Goal: Information Seeking & Learning: Learn about a topic

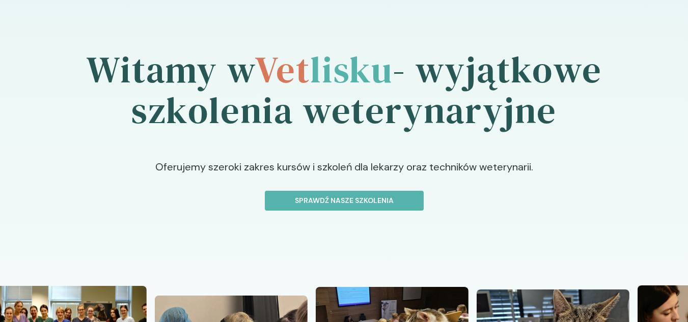
scroll to position [32, 0]
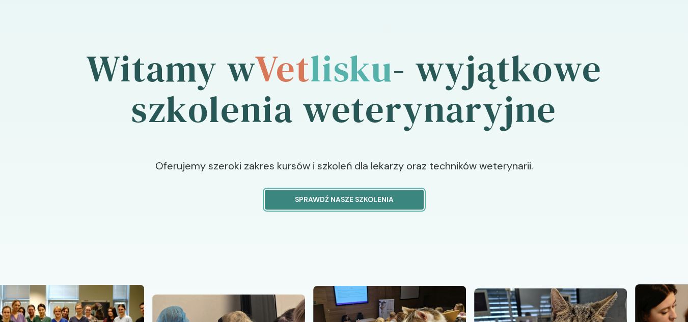
click at [333, 200] on p "Sprawdź nasze szkolenia" at bounding box center [344, 199] width 142 height 11
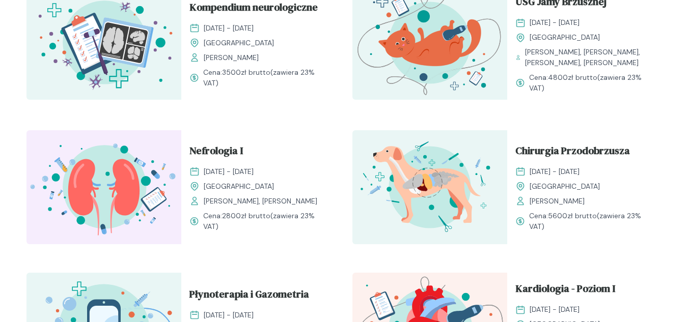
scroll to position [682, 0]
drag, startPoint x: 529, startPoint y: 20, endPoint x: 623, endPoint y: 38, distance: 94.8
click at [623, 38] on div "USG Jamy Brzusznej [DATE] - [DATE] Kraków [PERSON_NAME], [PERSON_NAME], [PERSON…" at bounding box center [584, 30] width 138 height 74
click at [0, 174] on div "Rozwijaj swoją pasję do medycyny weterynaryjnej Oferujemy starannie przygotowan…" at bounding box center [344, 107] width 688 height 1517
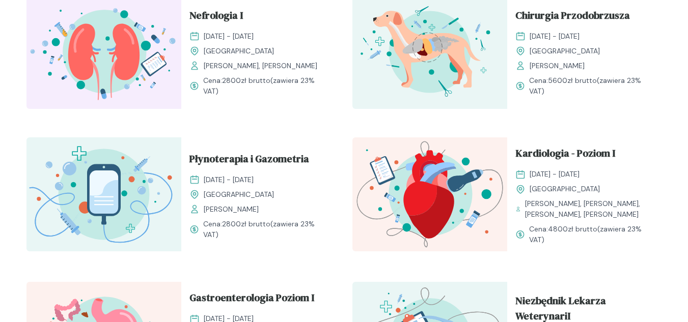
scroll to position [817, 0]
click at [208, 15] on span "Nefrologia I" at bounding box center [215, 17] width 53 height 19
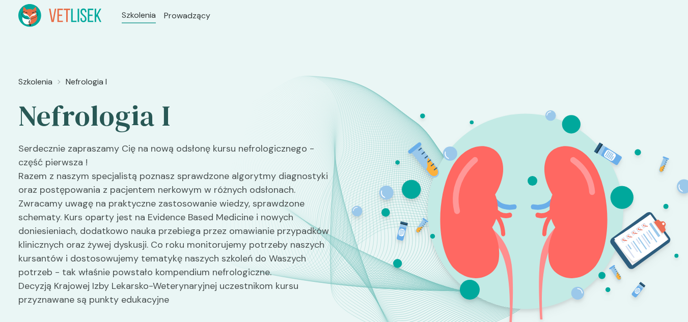
scroll to position [24, 0]
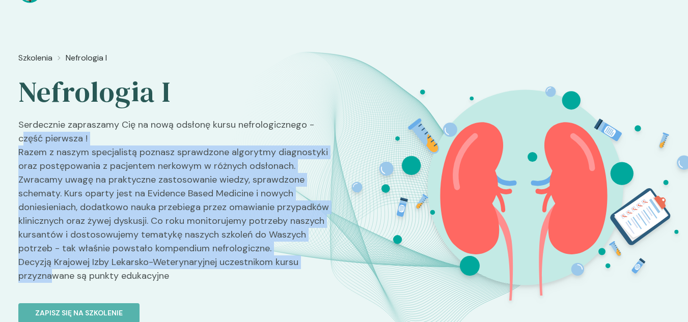
drag, startPoint x: 24, startPoint y: 135, endPoint x: 53, endPoint y: 280, distance: 148.5
click at [53, 280] on p "Serdecznie zapraszamy Cię na nową odsłonę kursu nefrologicznego - część pierwsz…" at bounding box center [177, 204] width 318 height 173
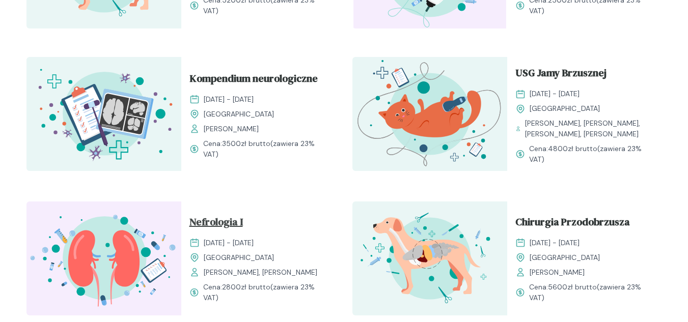
scroll to position [610, 0]
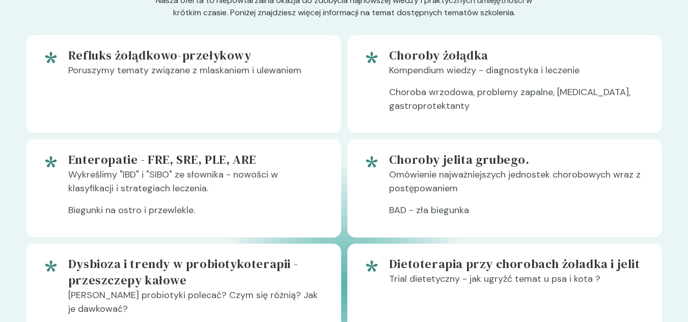
scroll to position [620, 0]
